Goal: Information Seeking & Learning: Learn about a topic

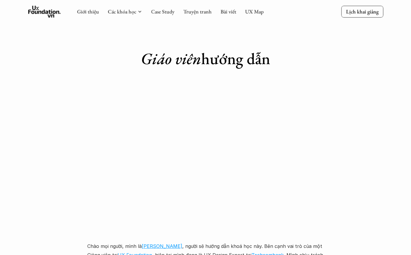
scroll to position [1449, 0]
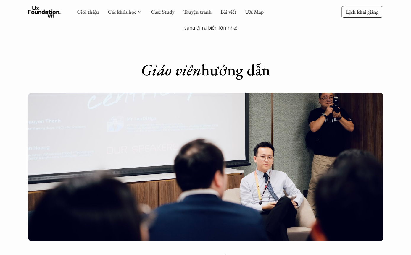
click at [251, 13] on link "UX Map" at bounding box center [254, 11] width 19 height 7
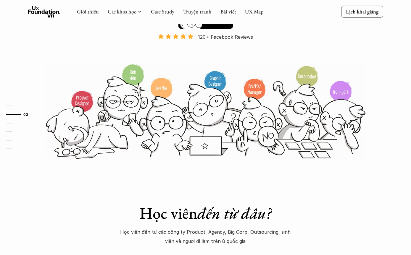
scroll to position [109, 0]
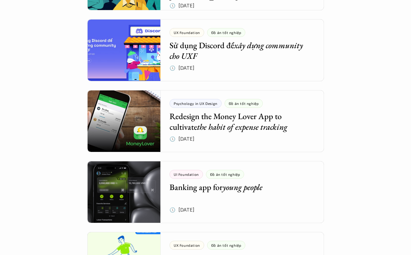
scroll to position [757, 0]
click at [138, 207] on div at bounding box center [205, 192] width 237 height 62
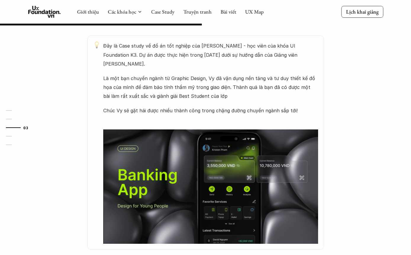
scroll to position [293, 0]
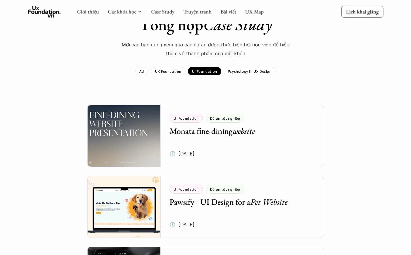
scroll to position [31, 0]
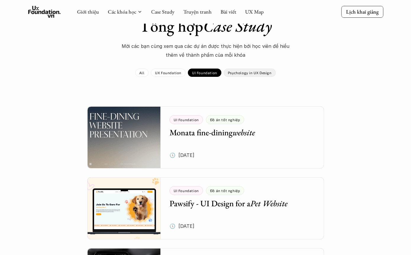
click at [253, 69] on div "Psychology in UX Design" at bounding box center [250, 73] width 52 height 8
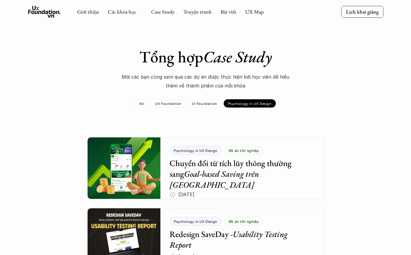
click at [261, 102] on p "Psychology in UX Design" at bounding box center [250, 103] width 44 height 4
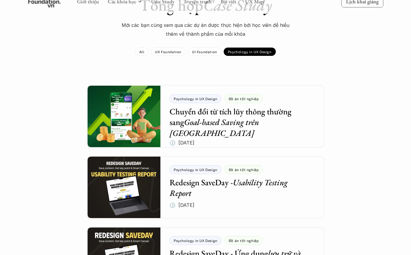
scroll to position [52, 0]
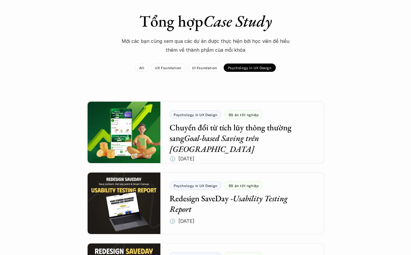
scroll to position [0, 0]
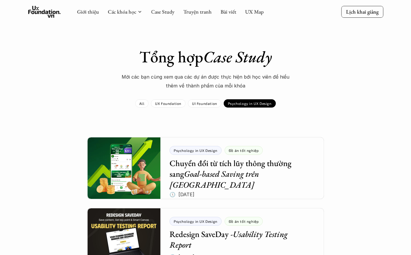
click at [229, 12] on link "Bài viết" at bounding box center [228, 11] width 16 height 7
